Goal: Task Accomplishment & Management: Manage account settings

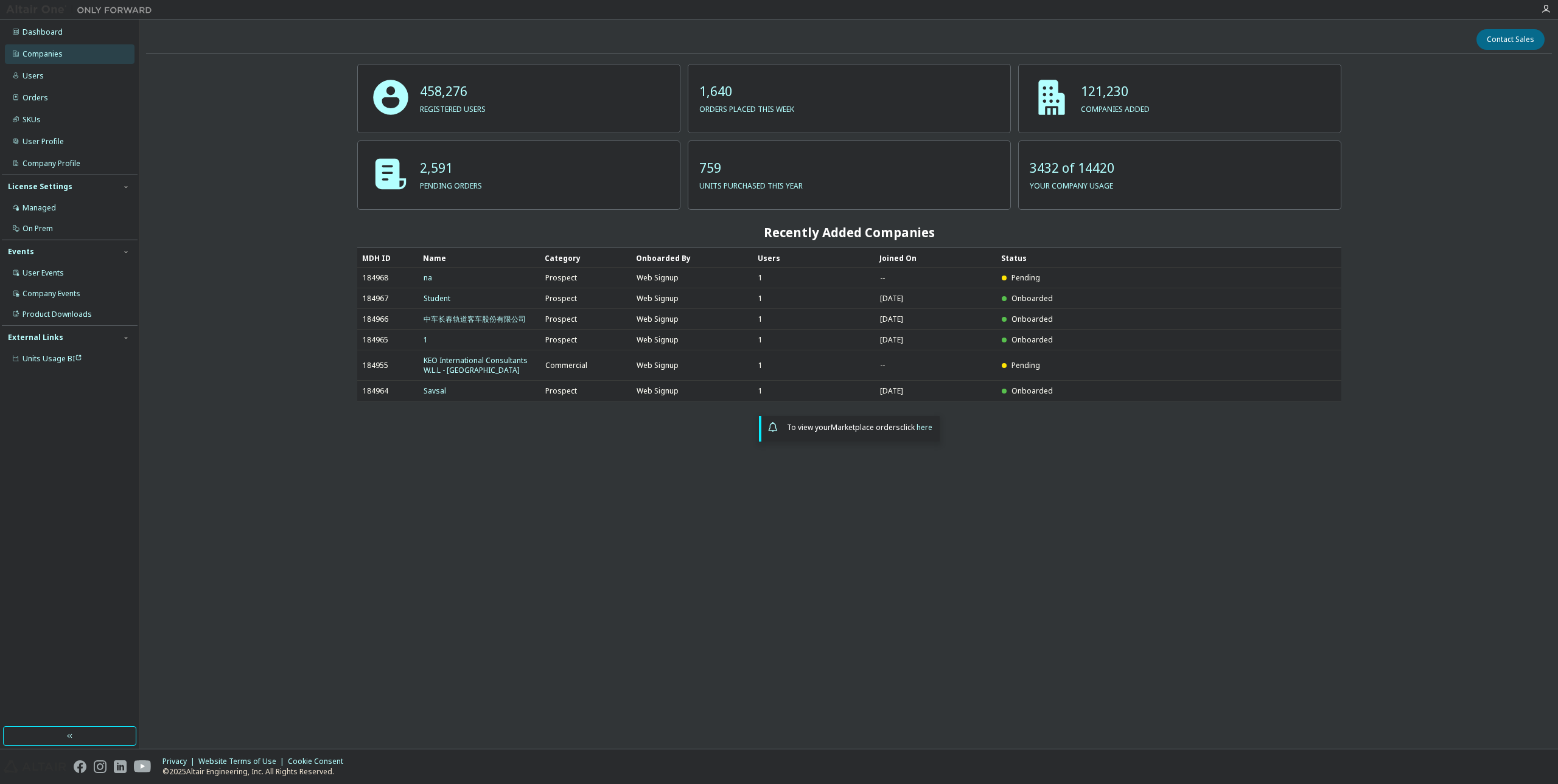
click at [28, 46] on div "Companies" at bounding box center [70, 54] width 129 height 20
click at [95, 53] on div "Companies" at bounding box center [70, 54] width 129 height 20
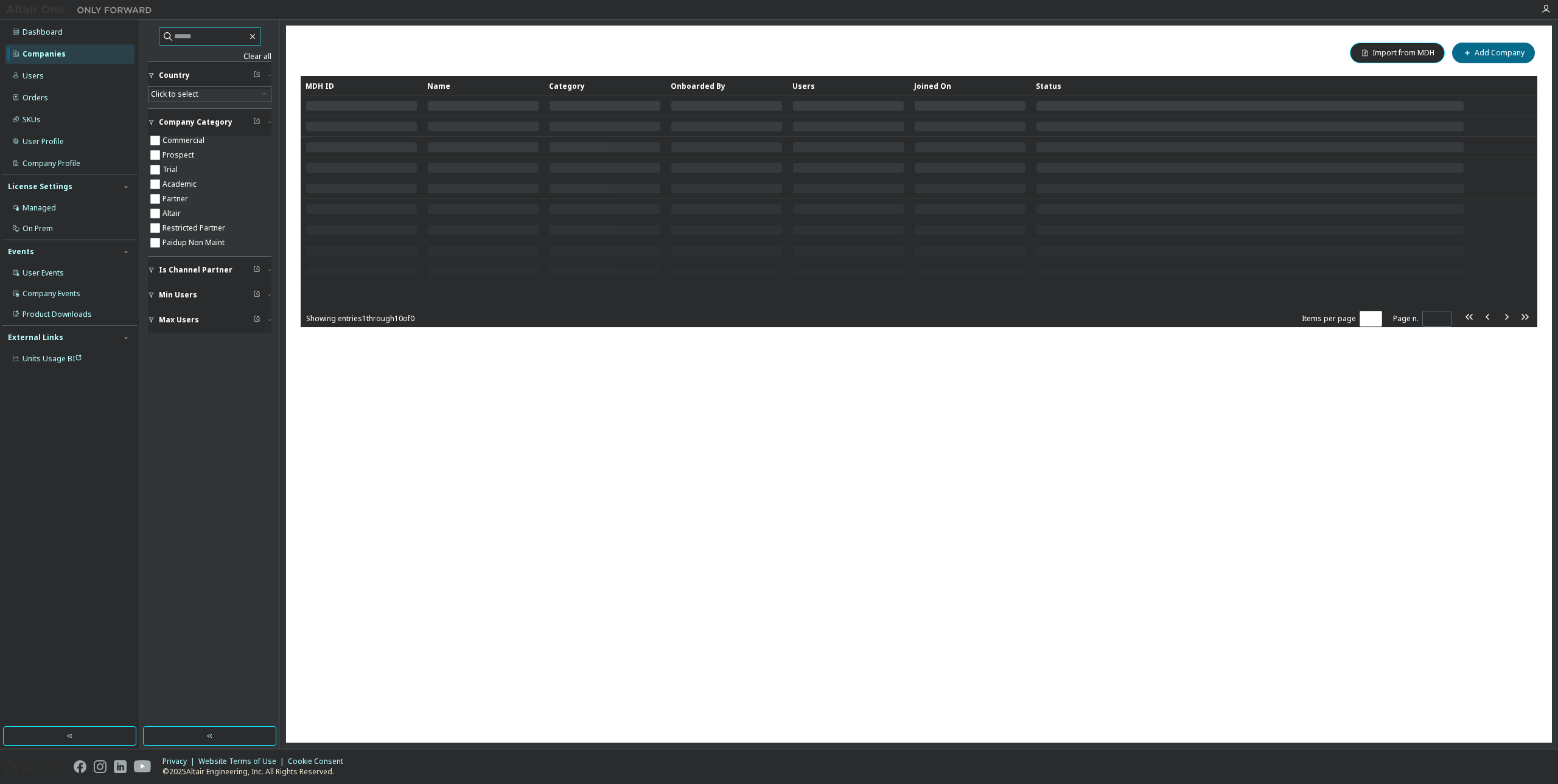
click at [223, 37] on input "text" at bounding box center [211, 36] width 73 height 12
paste input "**********"
type input "**********"
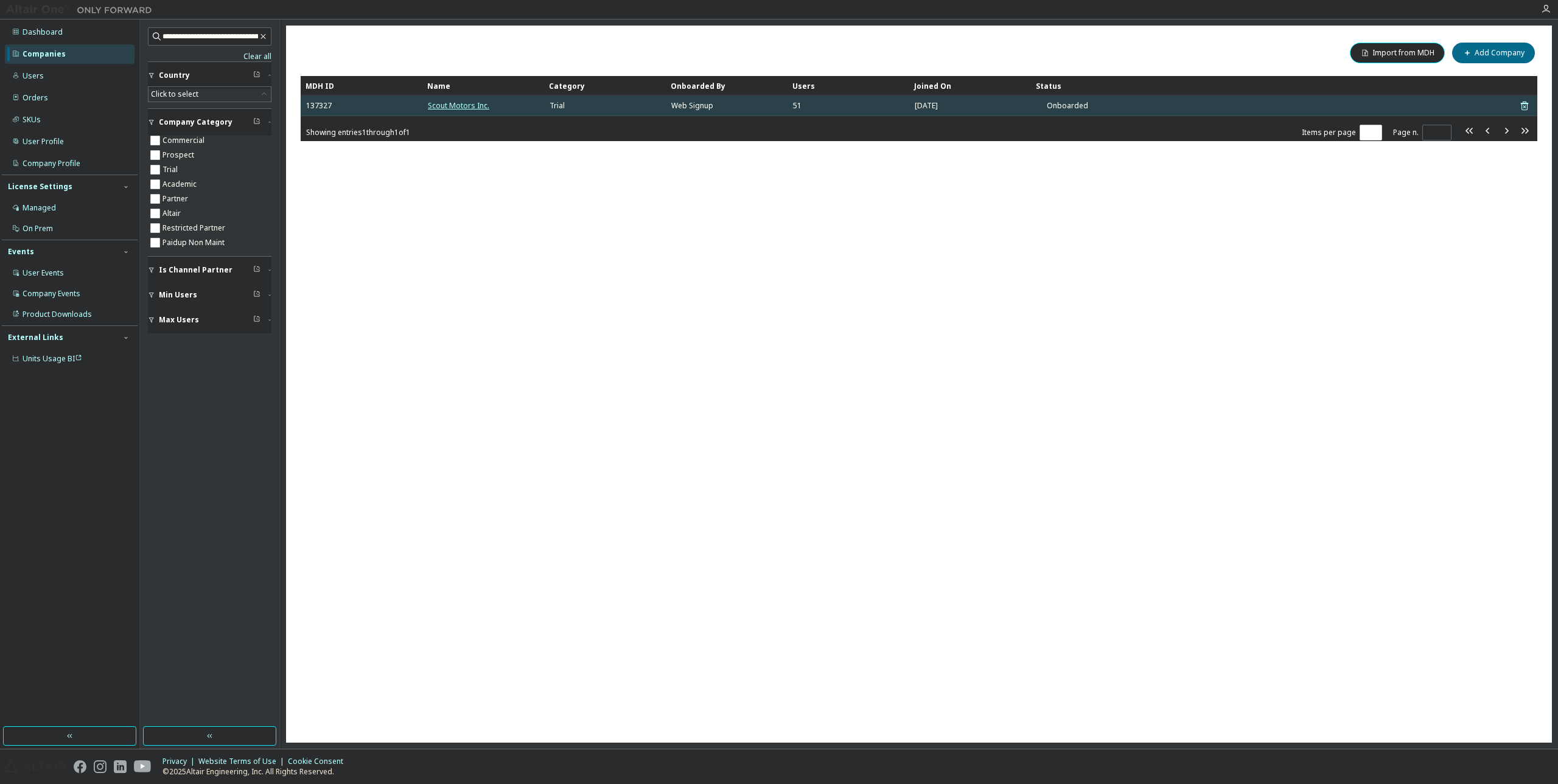
click at [446, 109] on link "Scout Motors Inc." at bounding box center [459, 105] width 62 height 10
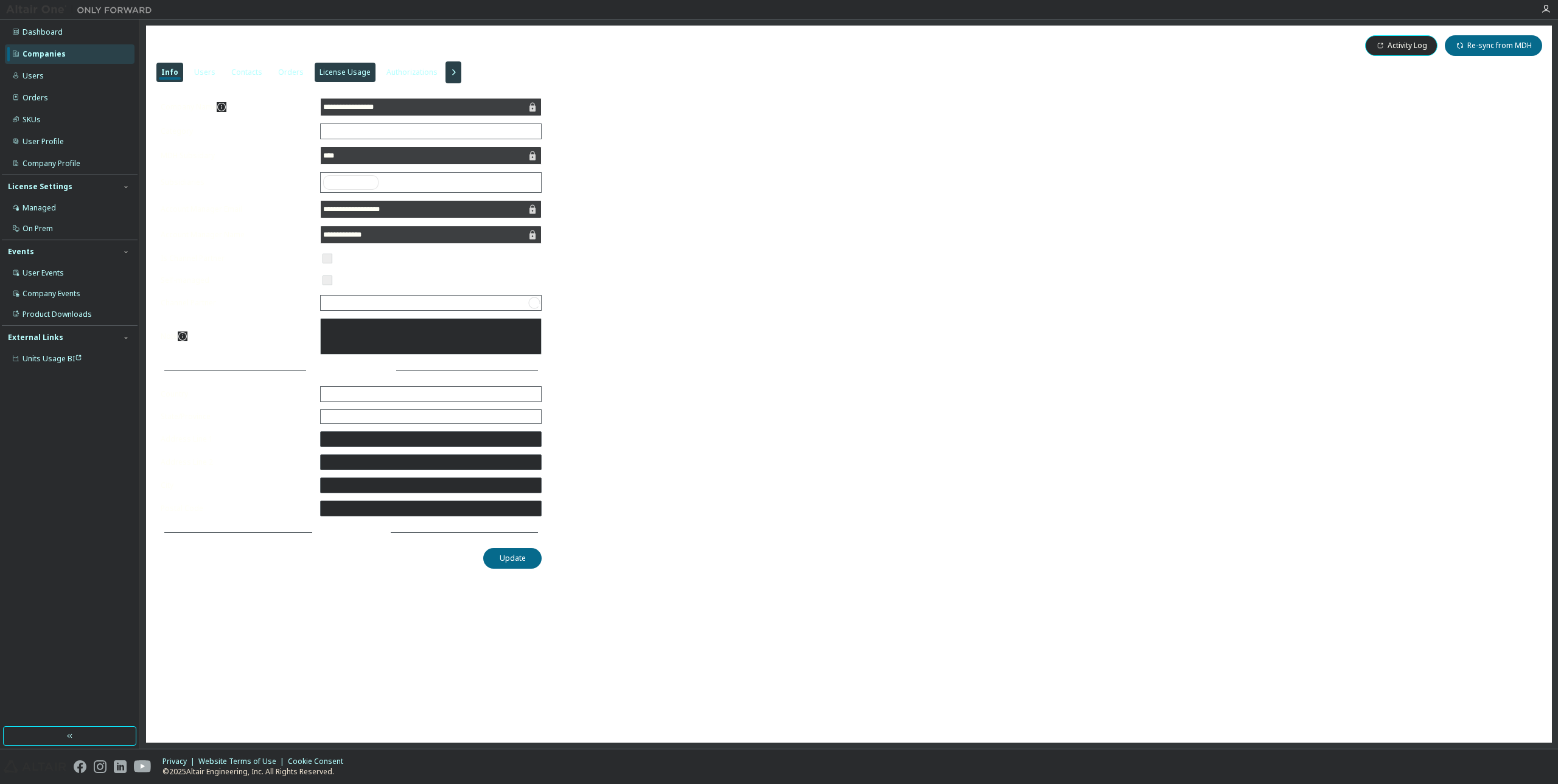
click at [335, 76] on div "License Usage" at bounding box center [345, 73] width 51 height 10
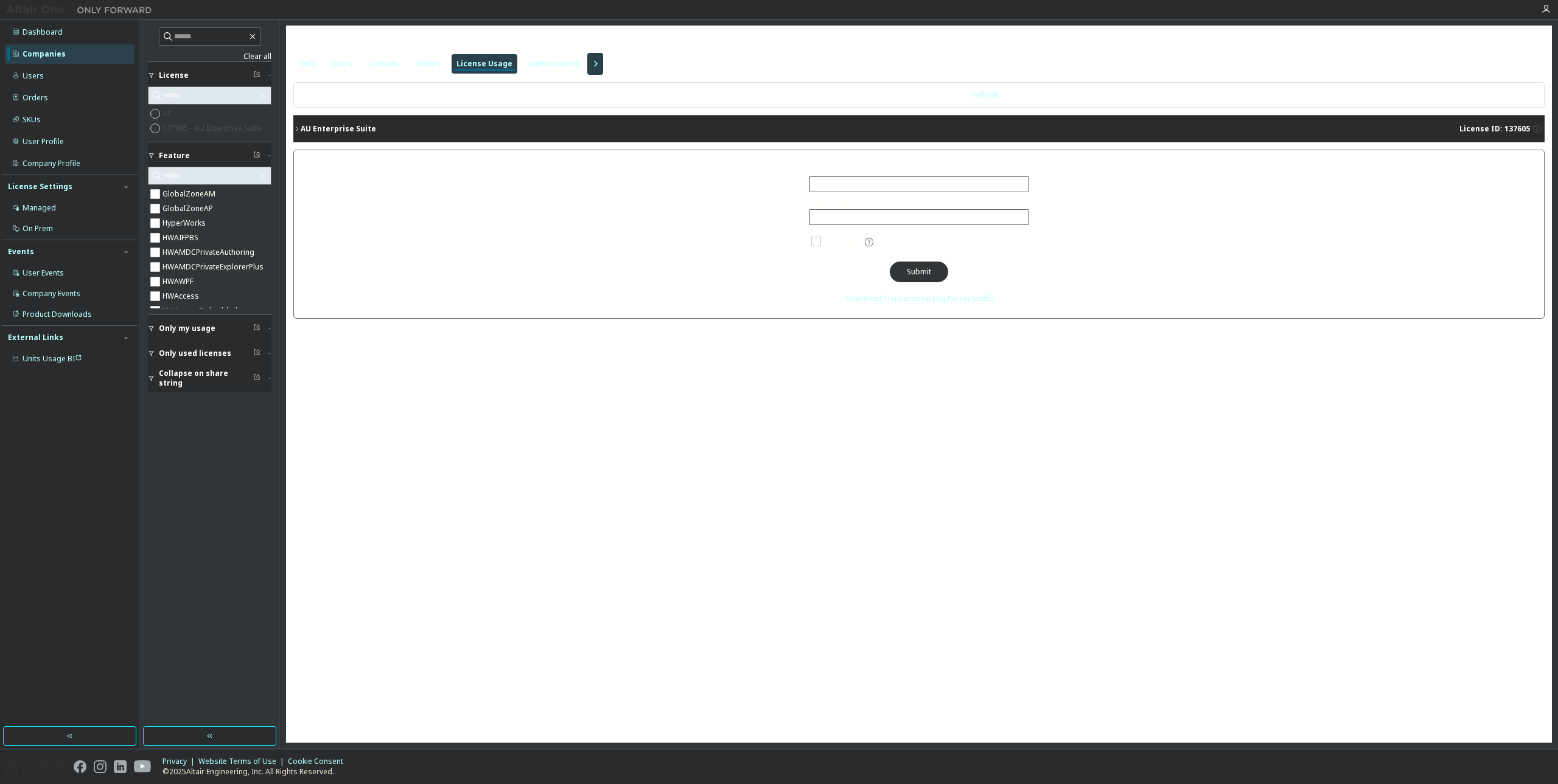
click at [377, 119] on button "AU Enterprise Suite License ID: 137605" at bounding box center [919, 129] width 1251 height 26
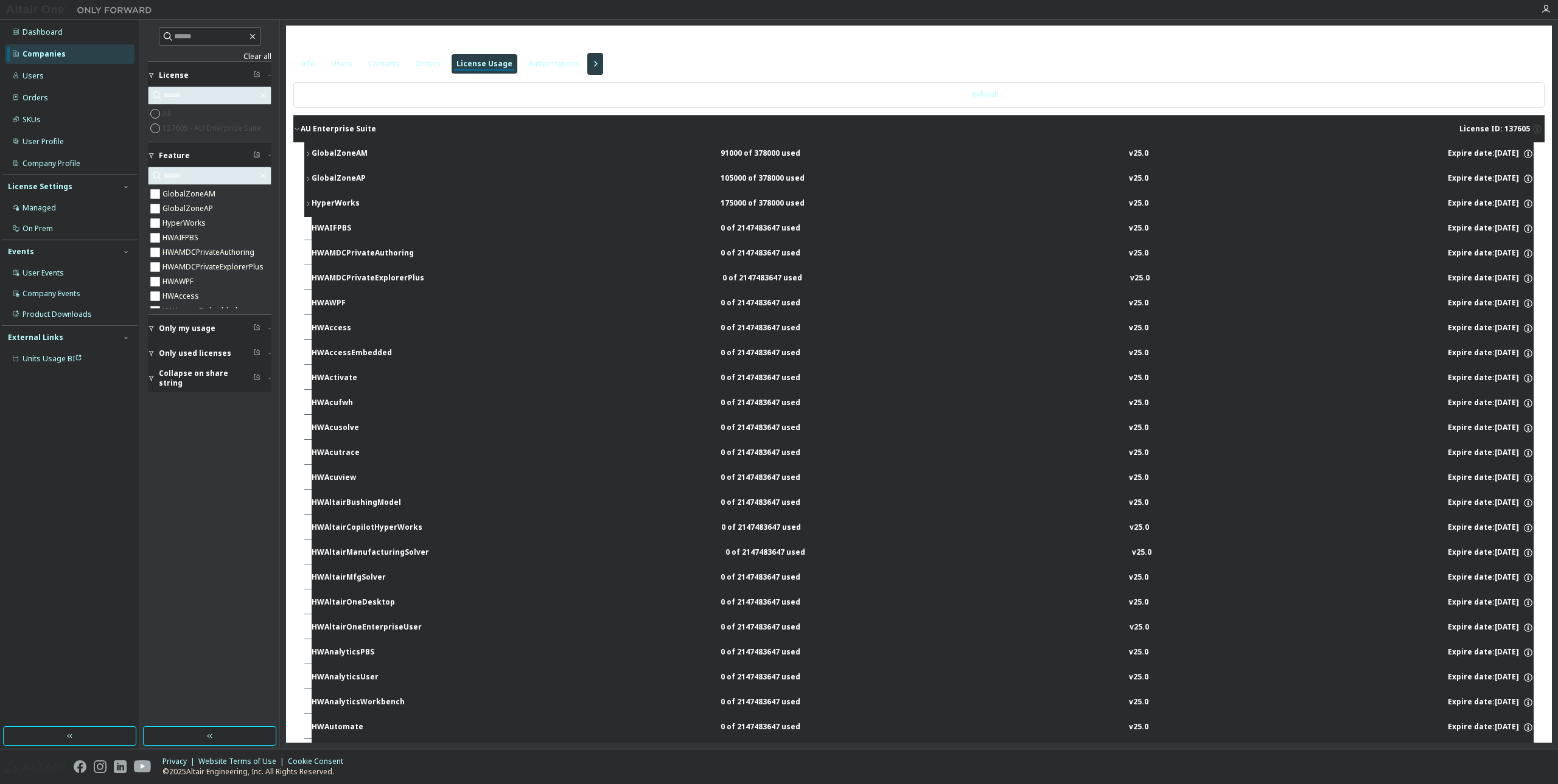
click at [371, 126] on div "AU Enterprise Suite License ID: 137605" at bounding box center [922, 129] width 1244 height 11
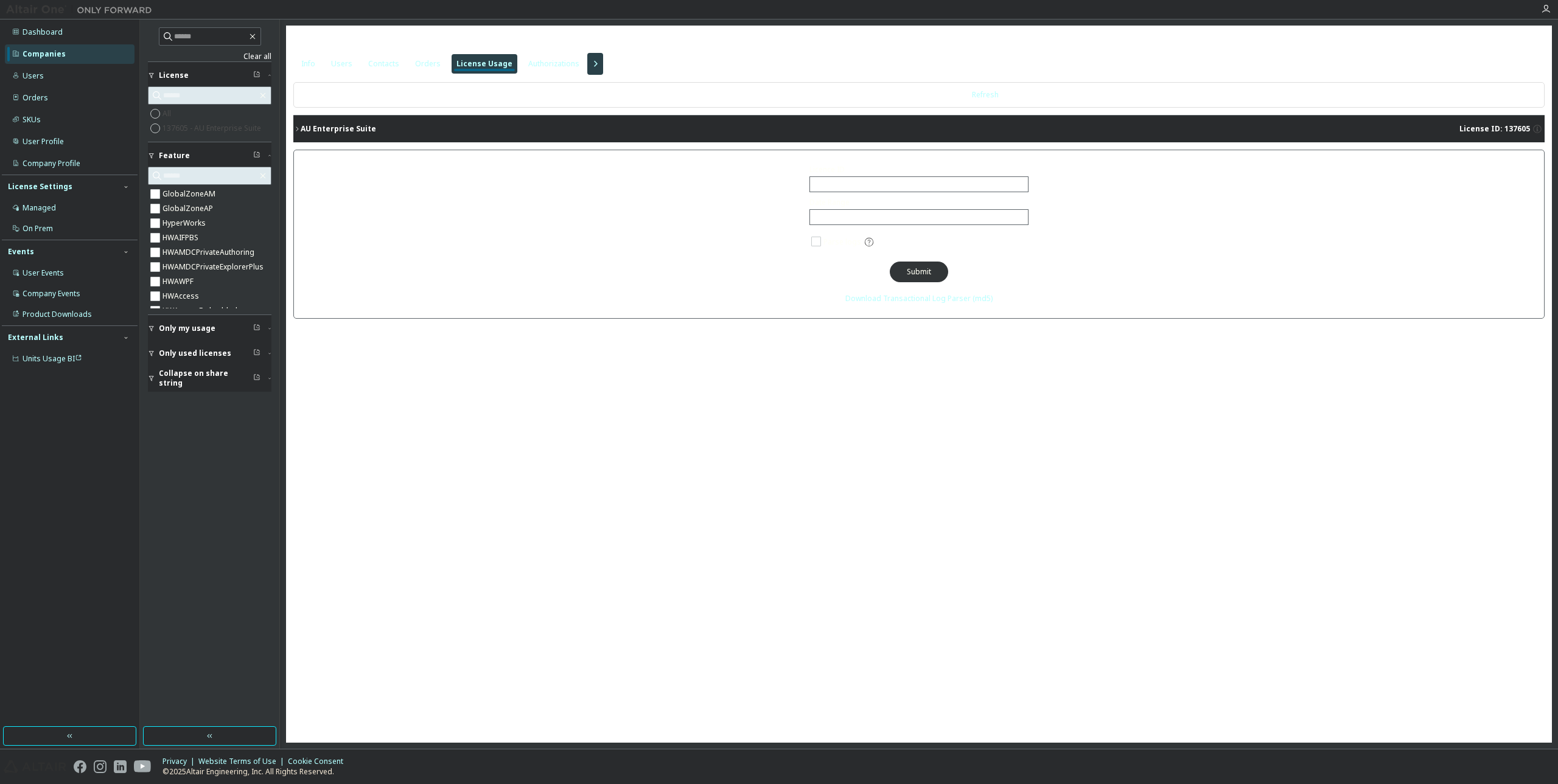
click at [335, 129] on div "AU Enterprise Suite" at bounding box center [338, 129] width 76 height 10
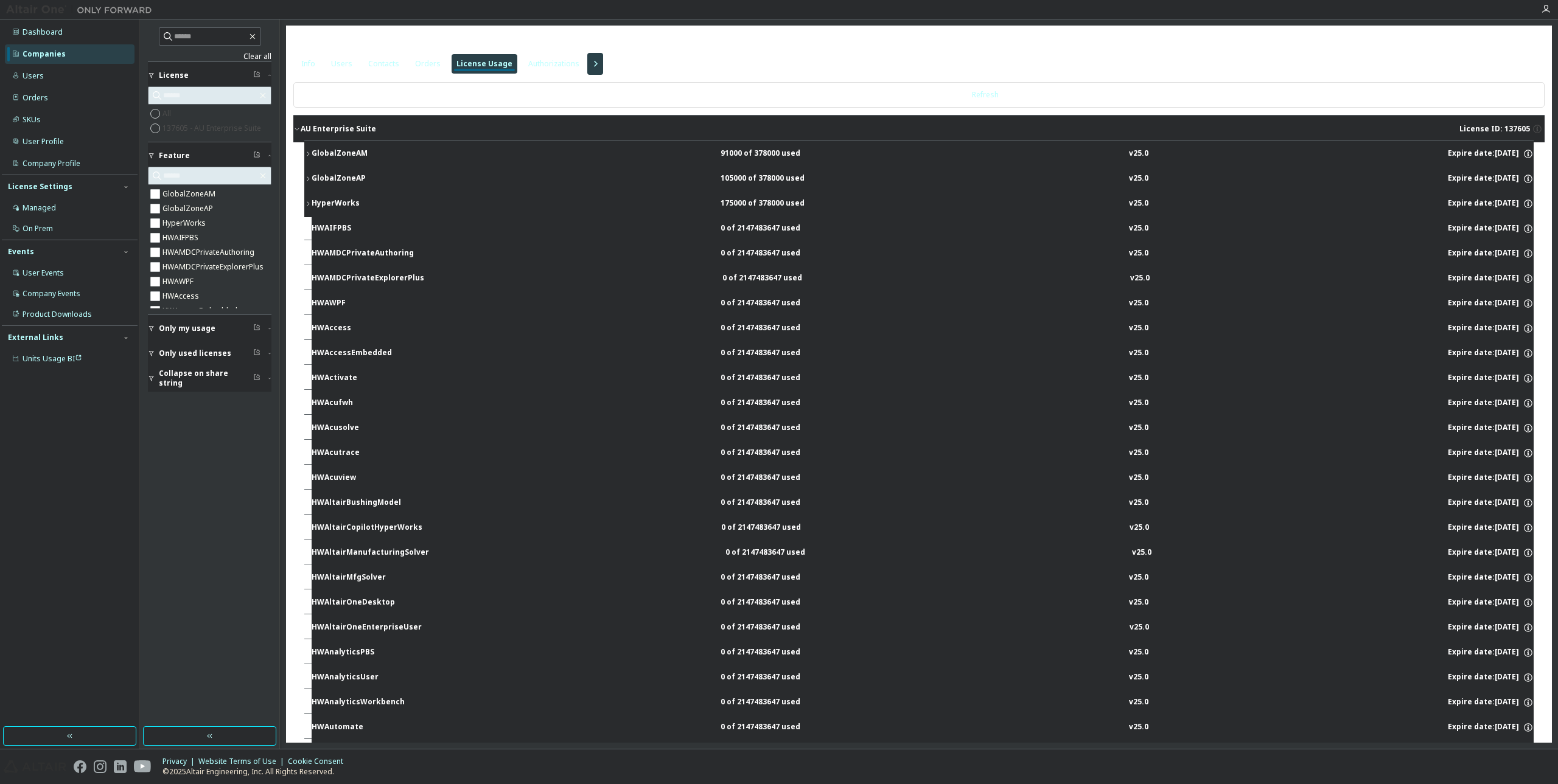
click at [323, 134] on button "AU Enterprise Suite License ID: 137605" at bounding box center [919, 129] width 1251 height 26
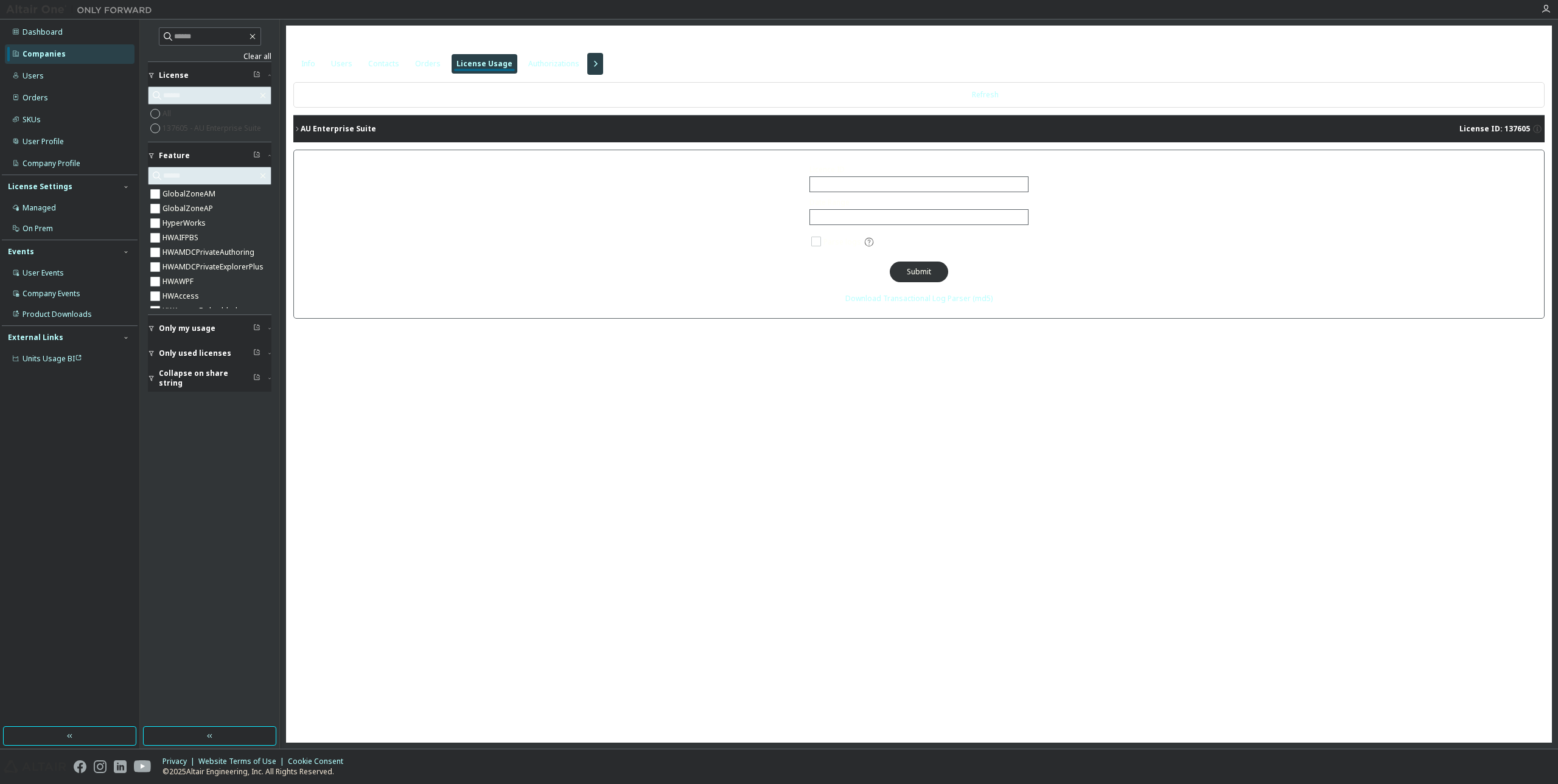
drag, startPoint x: 356, startPoint y: 126, endPoint x: 349, endPoint y: 124, distance: 7.3
click at [360, 127] on div "AU Enterprise Suite" at bounding box center [338, 129] width 76 height 10
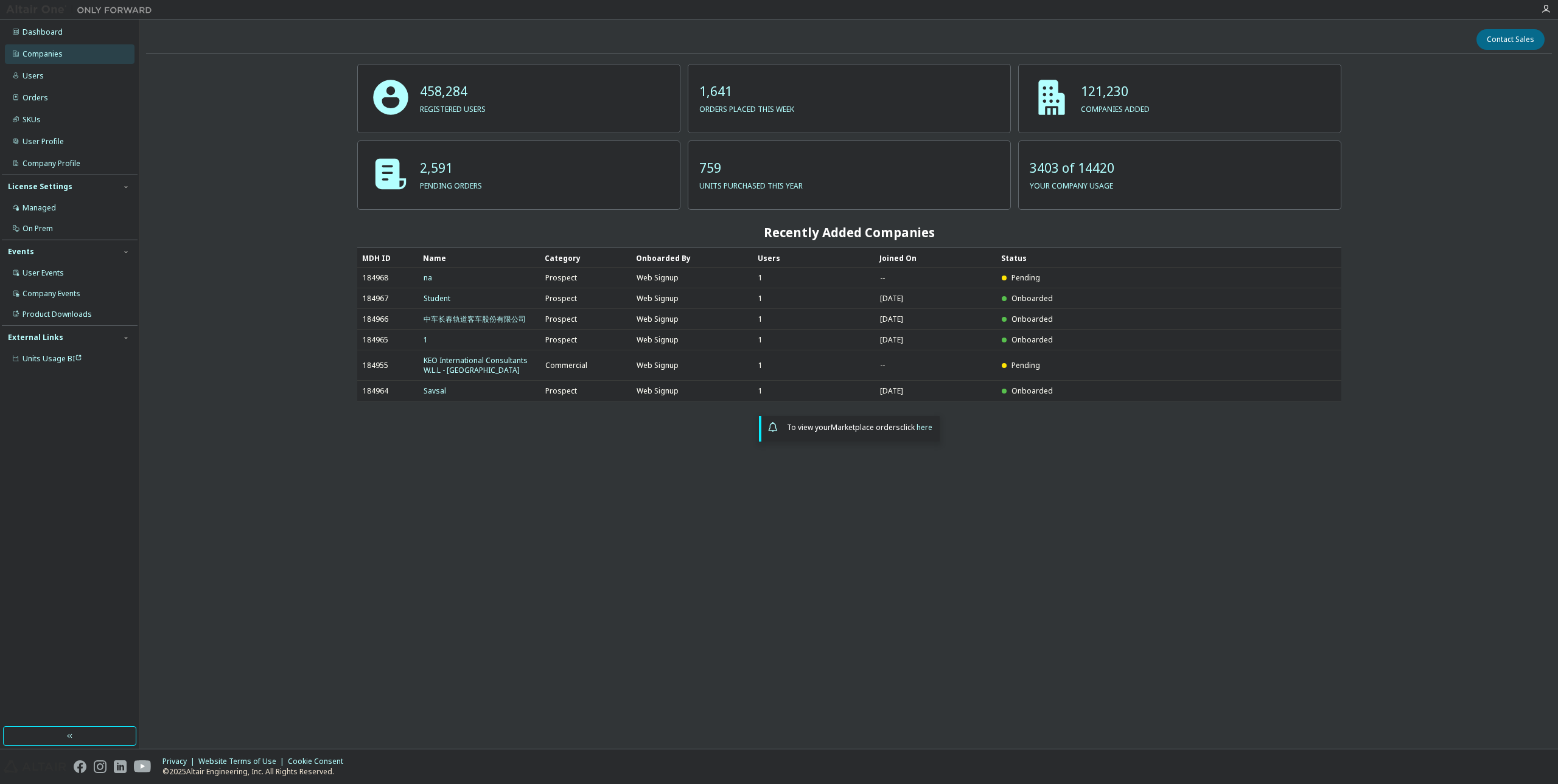
click at [42, 46] on div "Companies" at bounding box center [70, 54] width 129 height 20
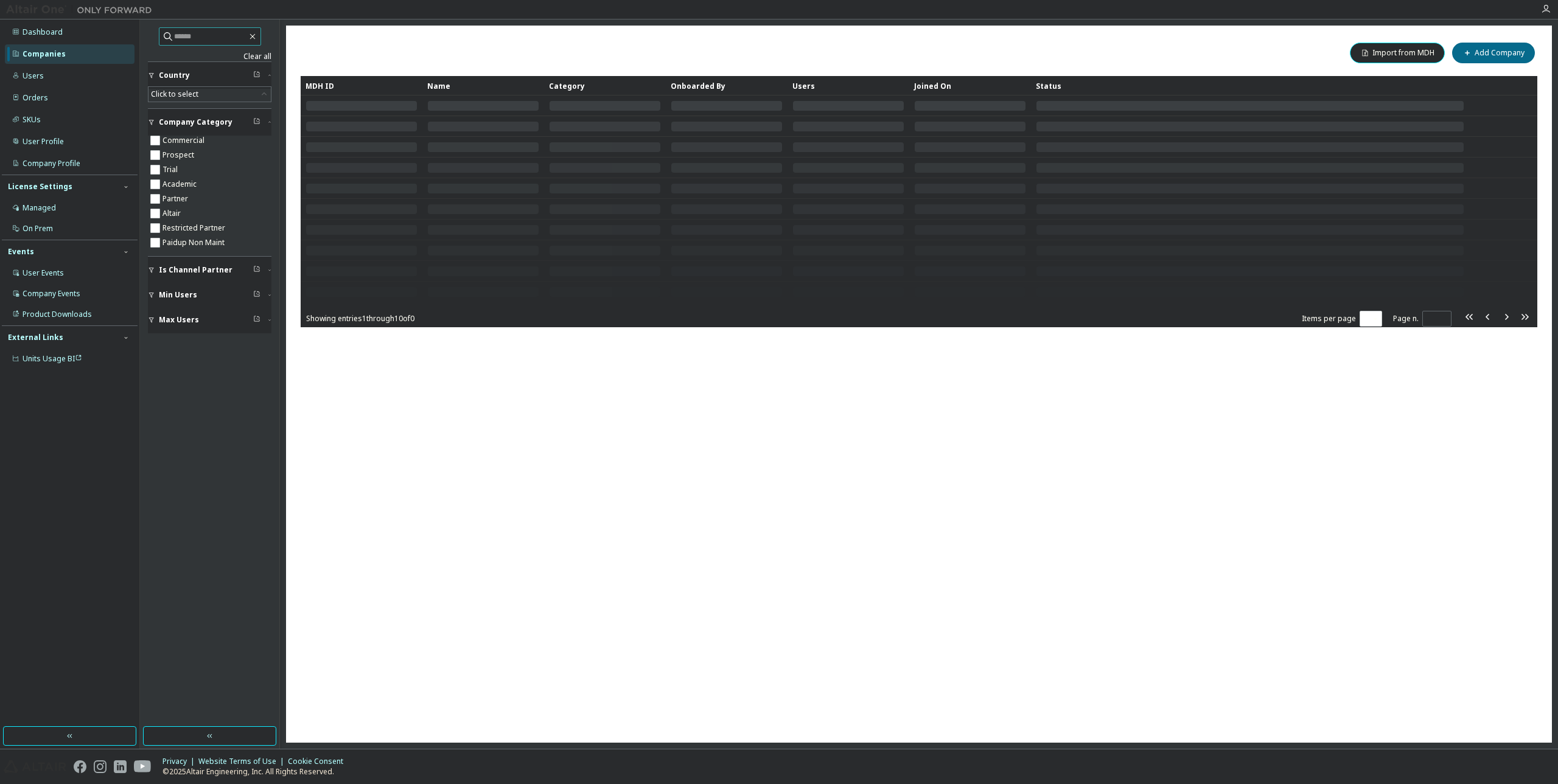
click at [188, 39] on input "text" at bounding box center [211, 36] width 73 height 12
paste input "**********"
type input "**********"
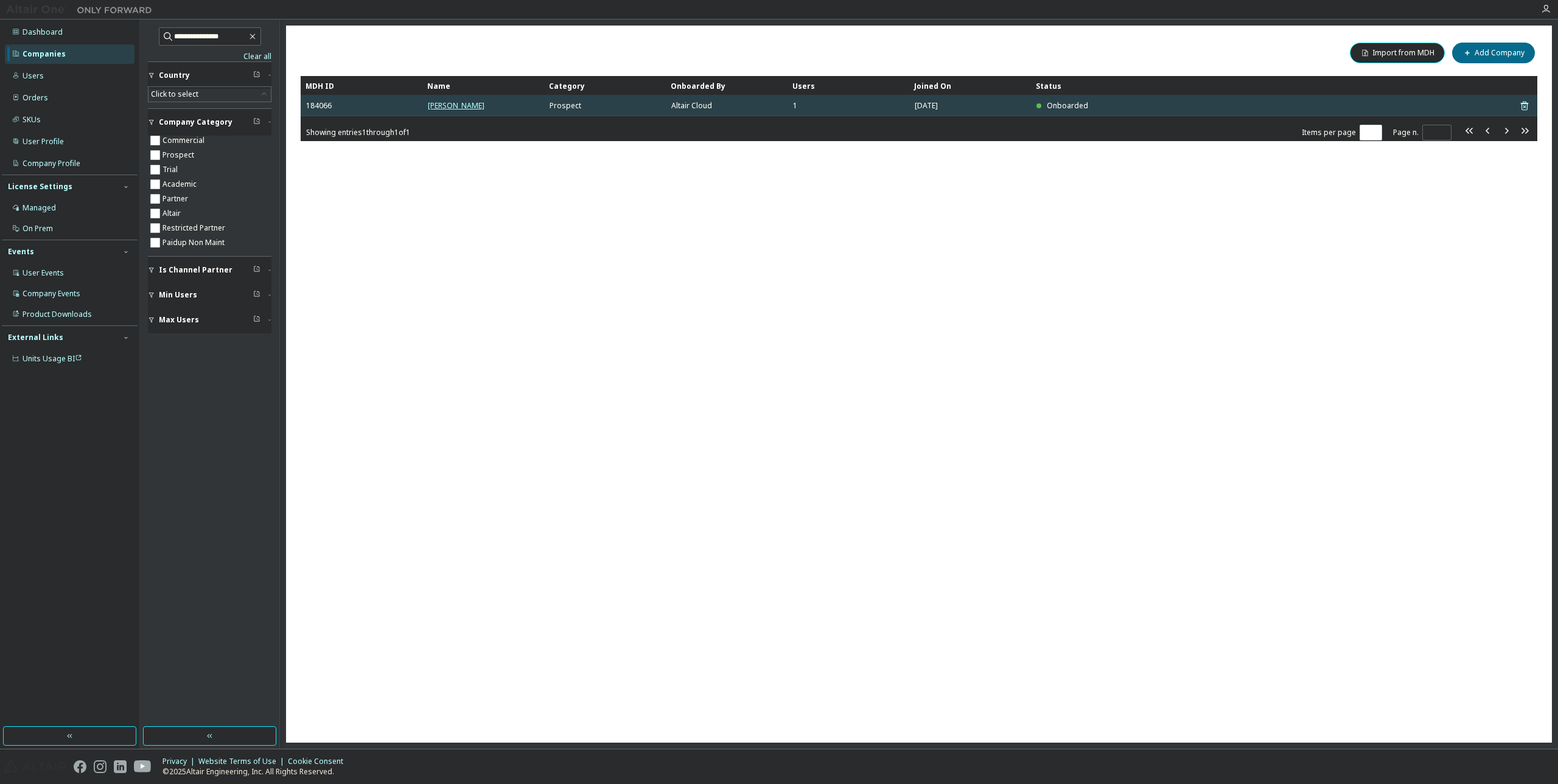
click at [458, 104] on link "[PERSON_NAME]" at bounding box center [456, 105] width 57 height 10
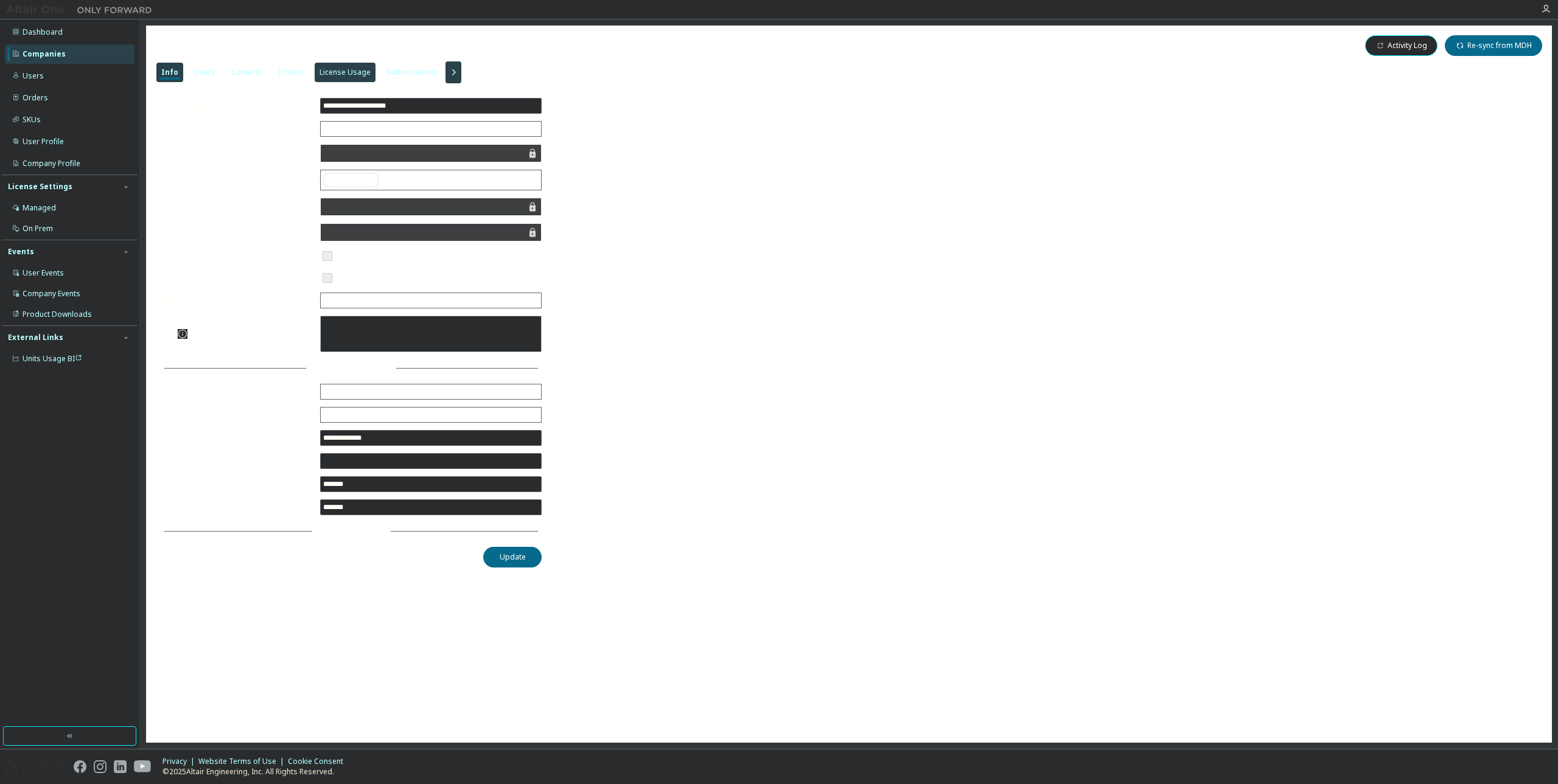
click at [355, 66] on div "License Usage" at bounding box center [345, 73] width 61 height 20
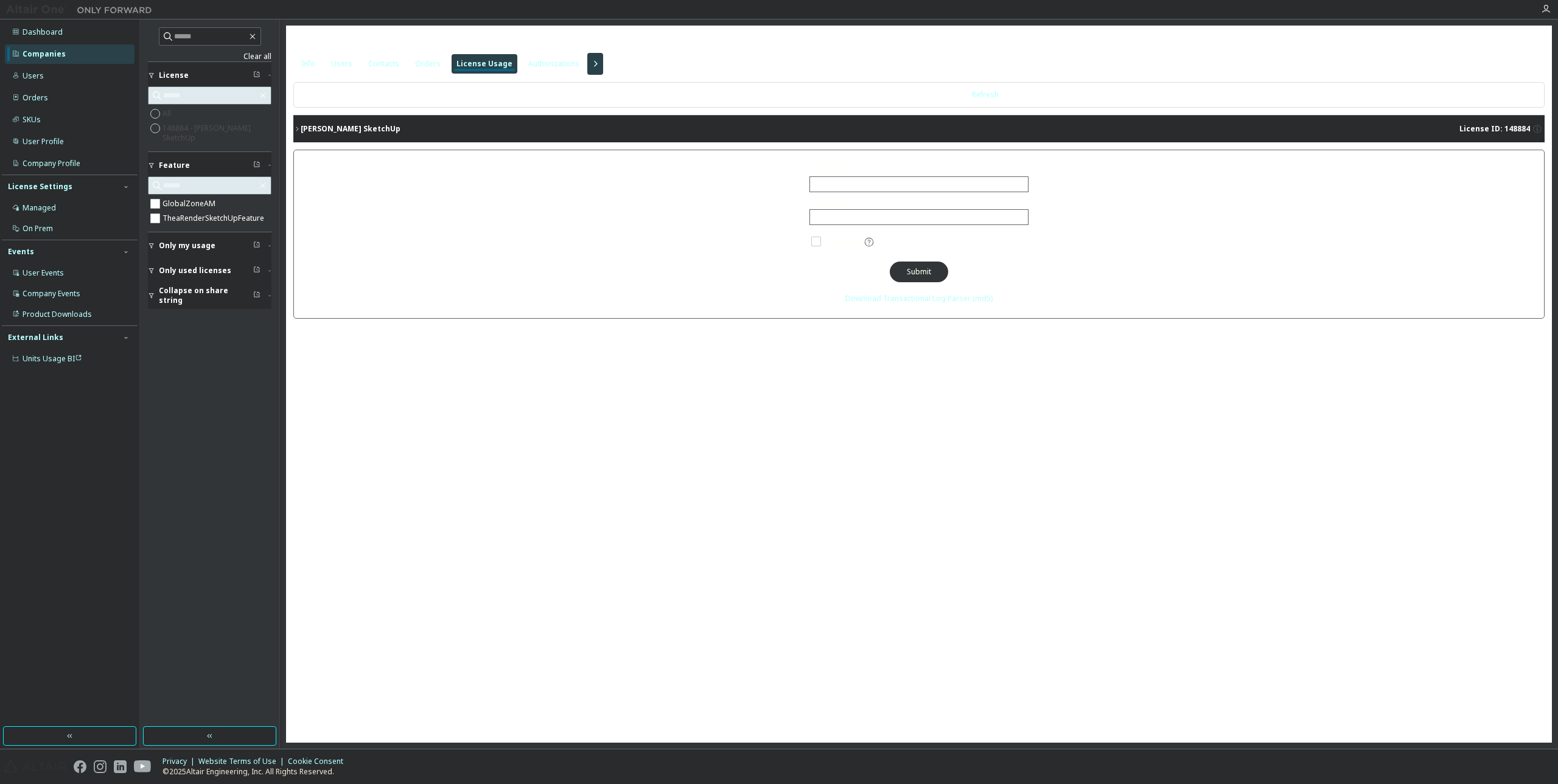
click at [361, 124] on div "[PERSON_NAME] SketchUp" at bounding box center [351, 129] width 100 height 10
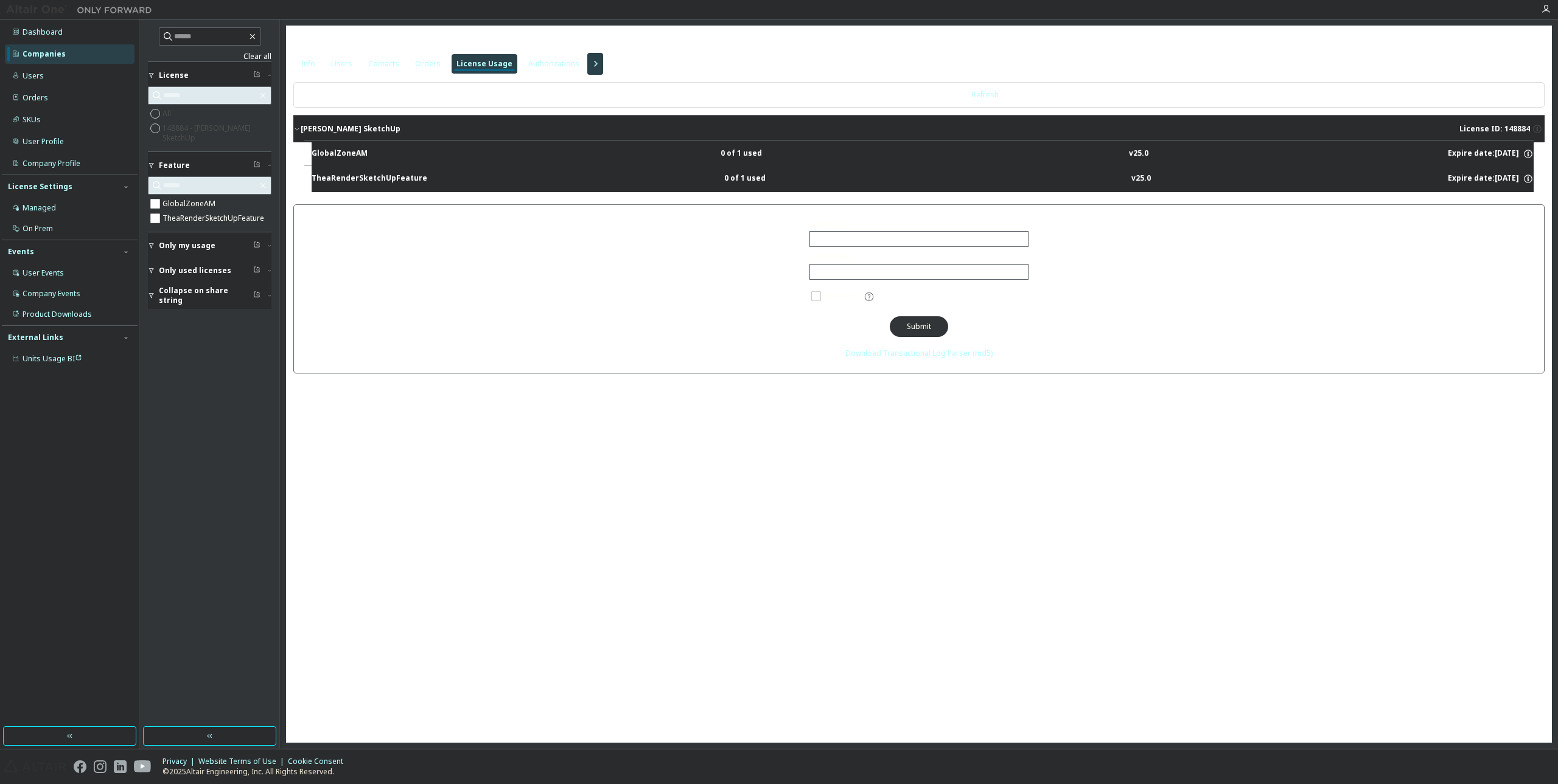
drag, startPoint x: 1434, startPoint y: 152, endPoint x: 1519, endPoint y: 155, distance: 85.1
click at [1519, 155] on div "GlobalZoneAM 0 of 1 used v25.0 Expire date: [DATE]" at bounding box center [923, 154] width 1222 height 11
click at [1512, 153] on div "Expire date: [DATE]" at bounding box center [1490, 154] width 86 height 11
click at [1511, 153] on div "Expire date: [DATE]" at bounding box center [1490, 154] width 86 height 11
